Goal: Navigation & Orientation: Find specific page/section

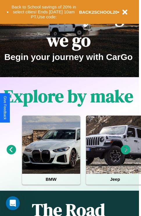
scroll to position [291, 9]
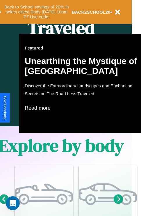
click at [83, 108] on p "Read more" at bounding box center [83, 107] width 117 height 9
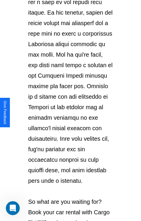
scroll to position [1008, 0]
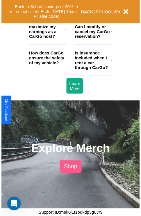
scroll to position [291, 9]
